Goal: Task Accomplishment & Management: Complete application form

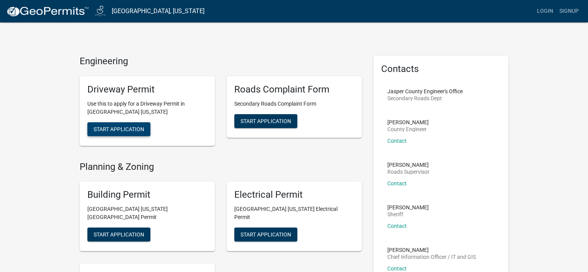
click at [87, 129] on button "Start Application" at bounding box center [118, 129] width 63 height 14
click at [100, 130] on span "Start Application" at bounding box center [119, 129] width 51 height 6
click at [105, 132] on span "Start Application" at bounding box center [119, 129] width 51 height 6
click at [108, 127] on span "Start Application" at bounding box center [119, 129] width 51 height 6
